Goal: Task Accomplishment & Management: Manage account settings

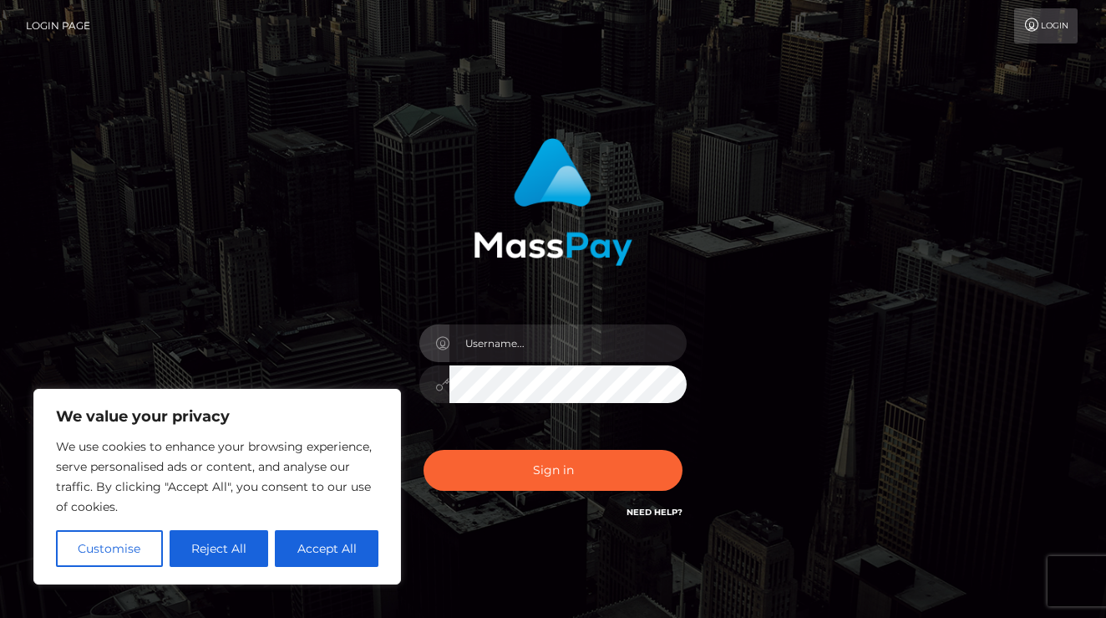
click at [511, 363] on div at bounding box center [553, 376] width 292 height 128
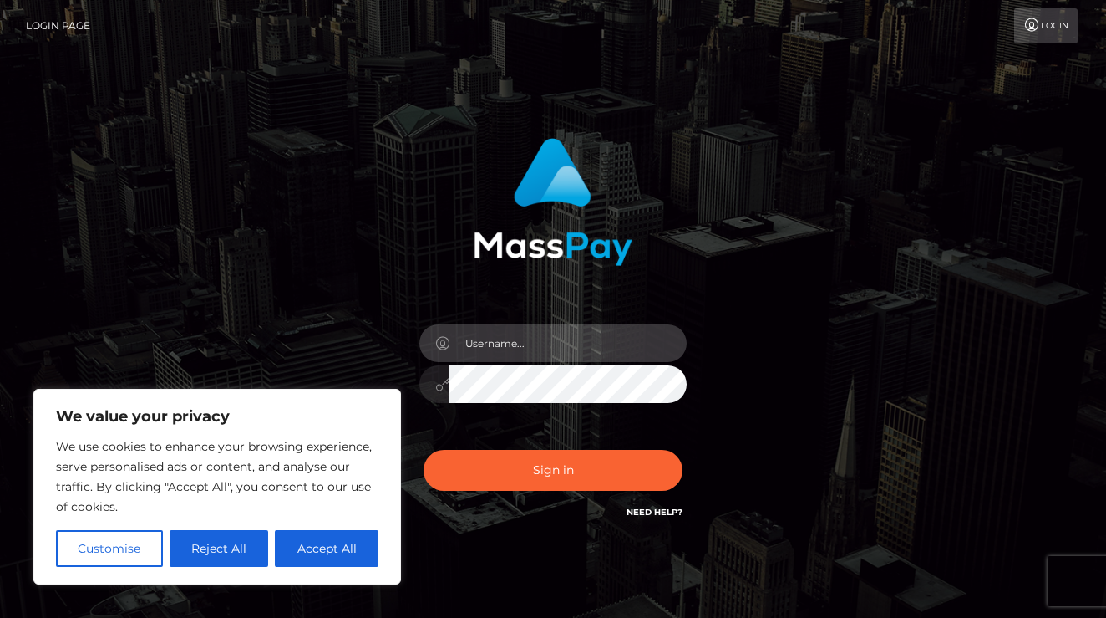
click at [516, 352] on input "text" at bounding box center [568, 343] width 237 height 38
type input "1998-09-29"
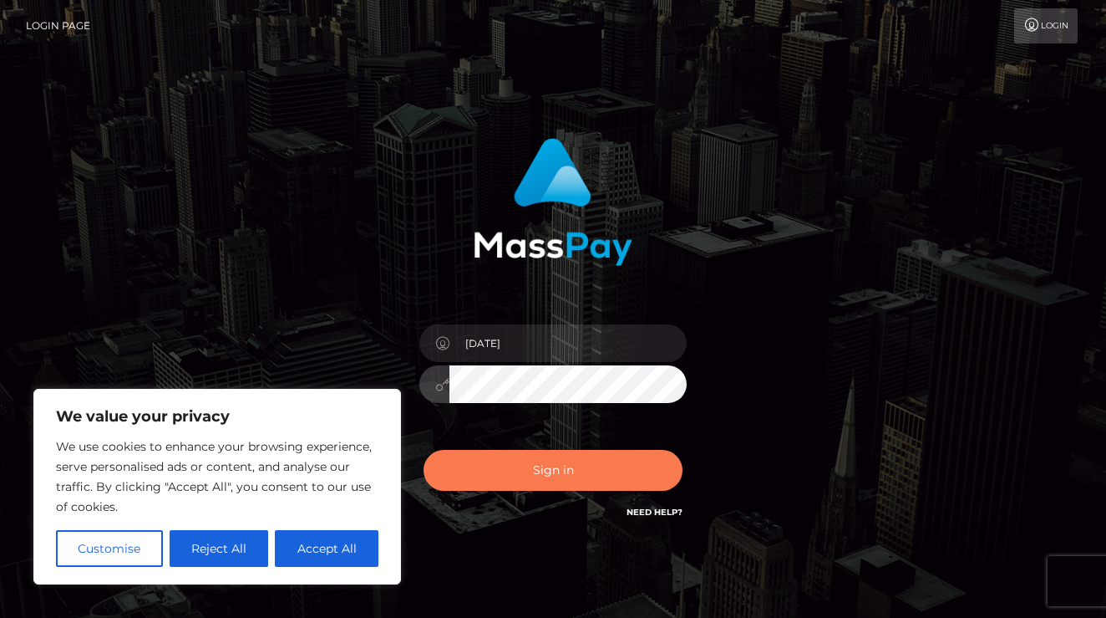
click at [541, 483] on button "Sign in" at bounding box center [553, 470] width 259 height 41
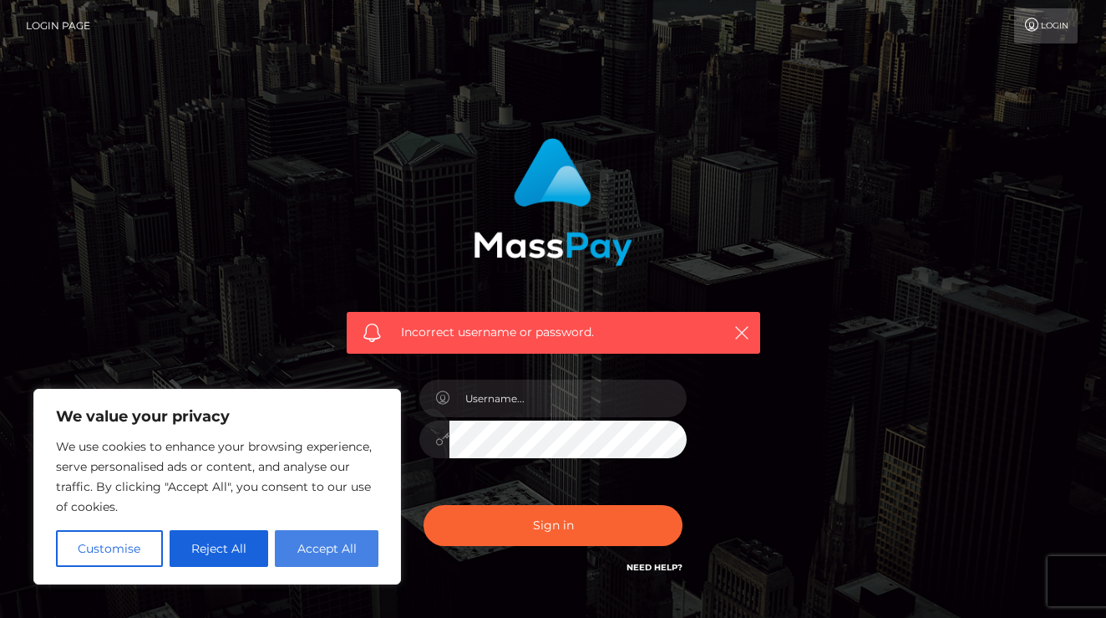
click at [296, 541] on button "Accept All" at bounding box center [327, 548] width 104 height 37
checkbox input "true"
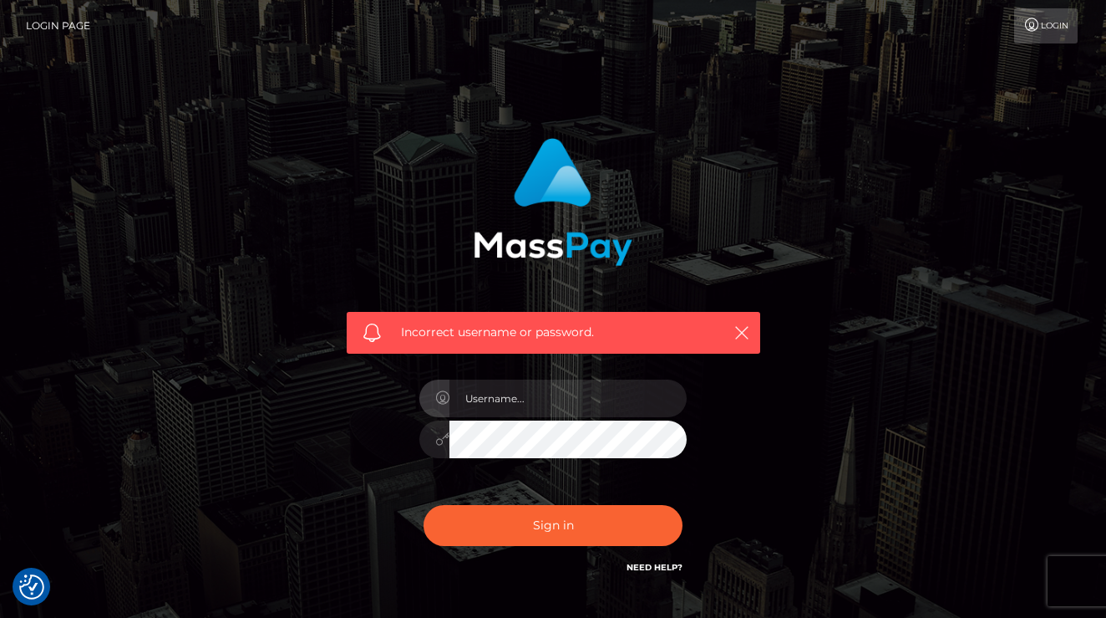
click at [81, 23] on link "Login Page" at bounding box center [58, 25] width 64 height 35
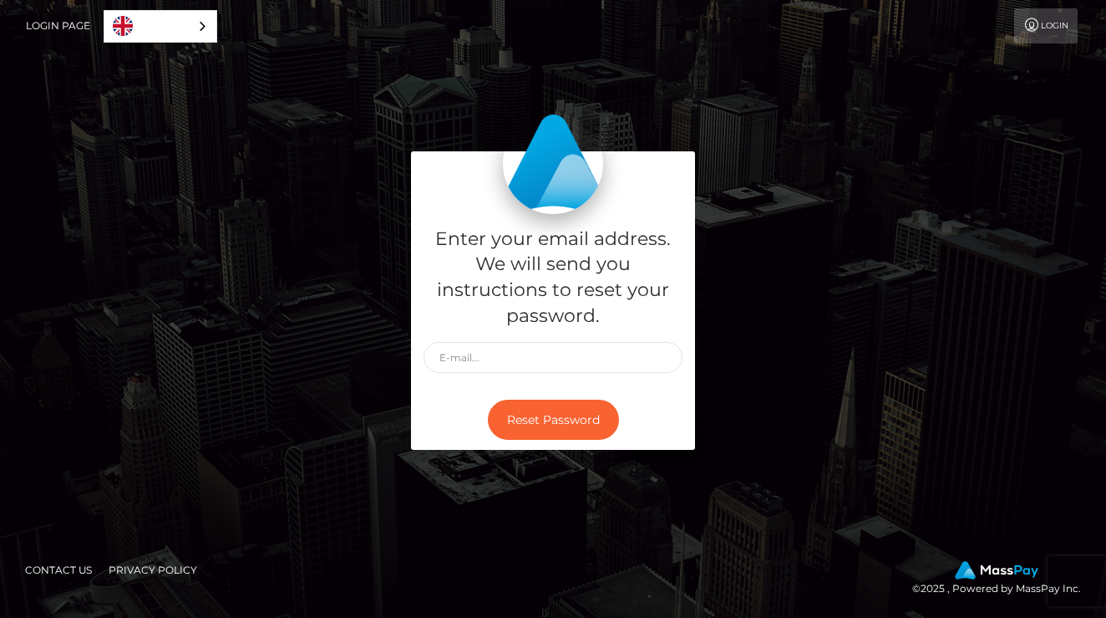
click at [495, 375] on div "Enter your email address. We will send you instructions to reset your password." at bounding box center [553, 301] width 284 height 175
click at [654, 354] on input "text" at bounding box center [553, 357] width 259 height 31
